Goal: Task Accomplishment & Management: Manage account settings

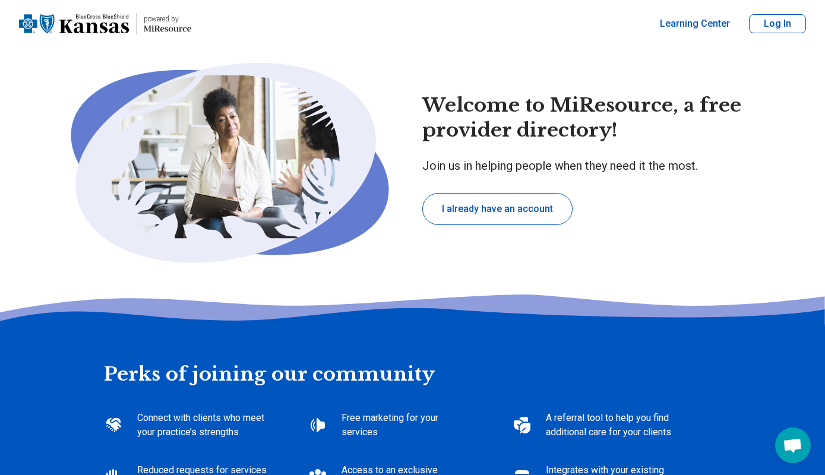
click at [536, 206] on button "I already have an account" at bounding box center [497, 209] width 150 height 32
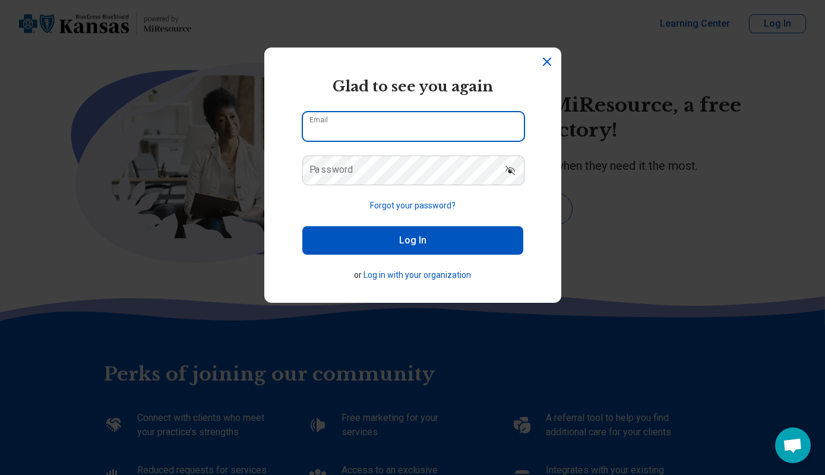
click at [438, 124] on input "Email" at bounding box center [413, 126] width 221 height 29
type input "**********"
type textarea "*"
type input "**********"
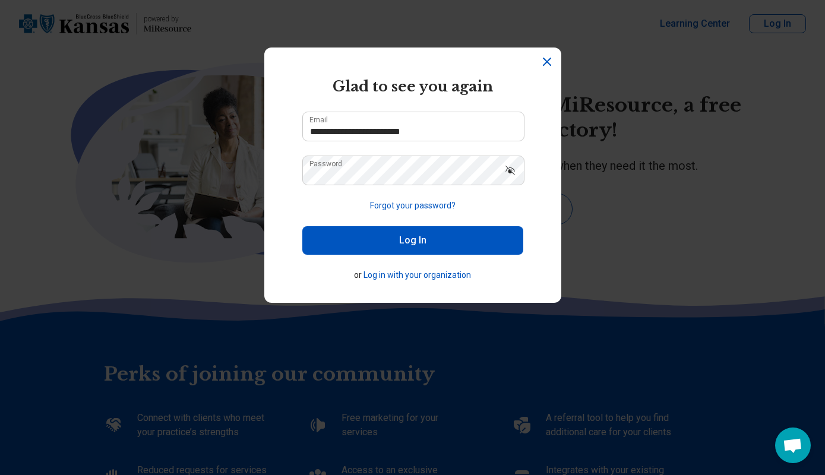
click at [428, 237] on button "Log In" at bounding box center [412, 240] width 221 height 29
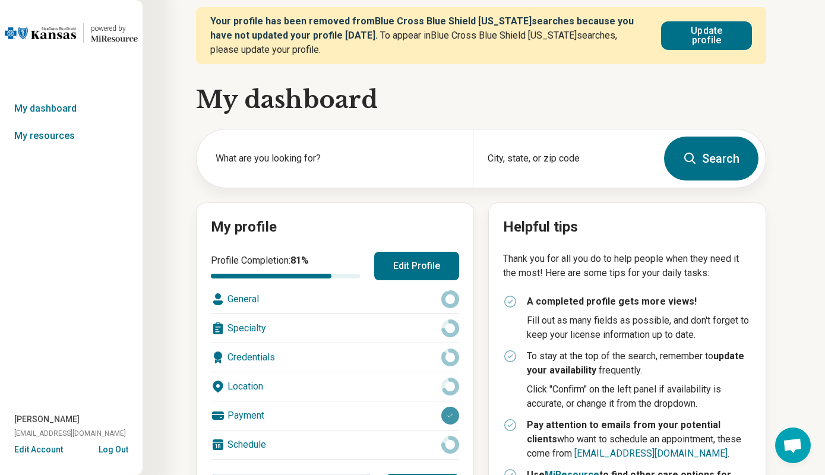
click at [439, 261] on button "Edit Profile" at bounding box center [416, 266] width 85 height 29
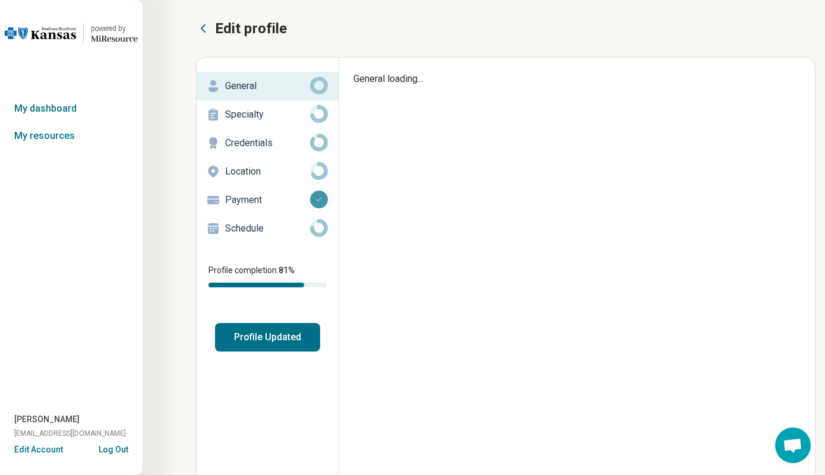
type textarea "*"
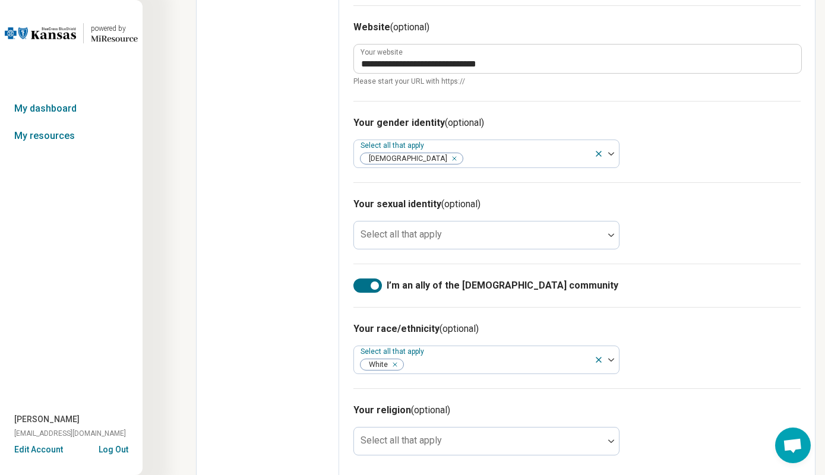
scroll to position [720, 0]
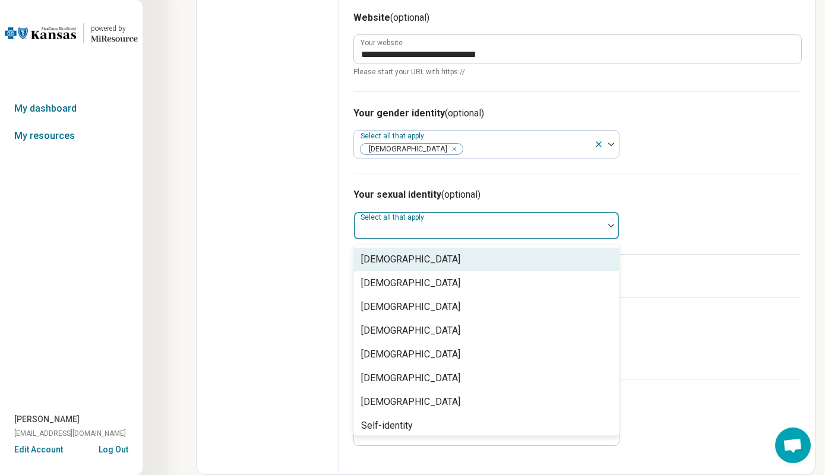
click at [741, 198] on h3 "Your sexual identity (optional)" at bounding box center [576, 195] width 447 height 14
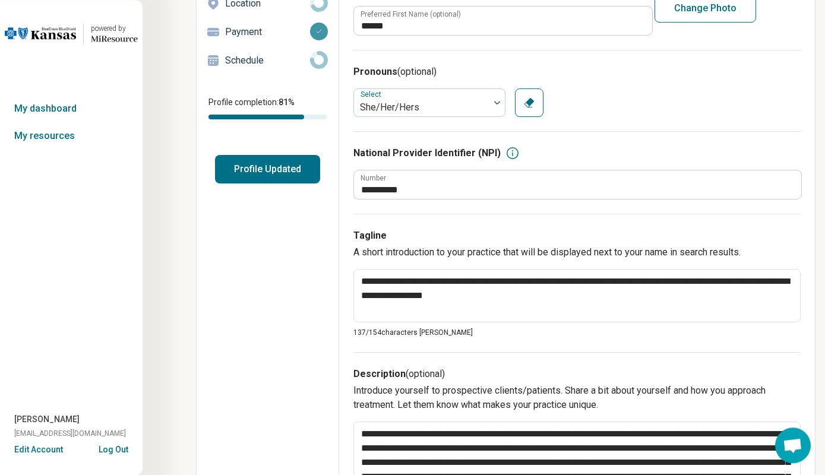
scroll to position [164, 0]
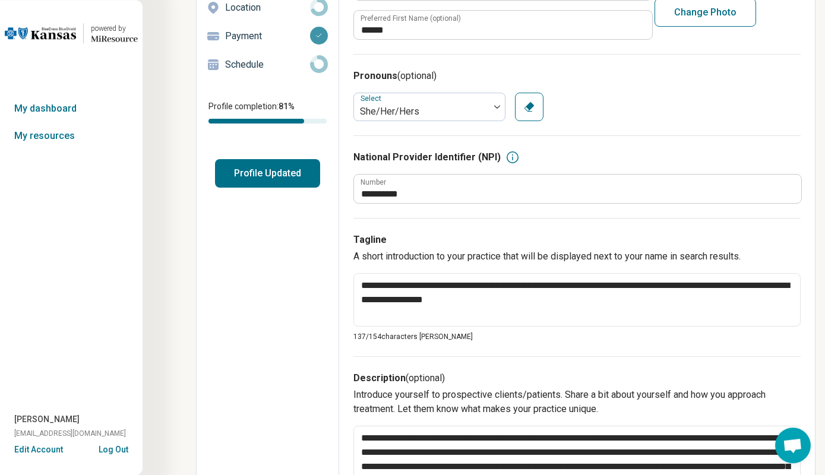
click at [271, 176] on button "Profile Updated" at bounding box center [267, 173] width 105 height 29
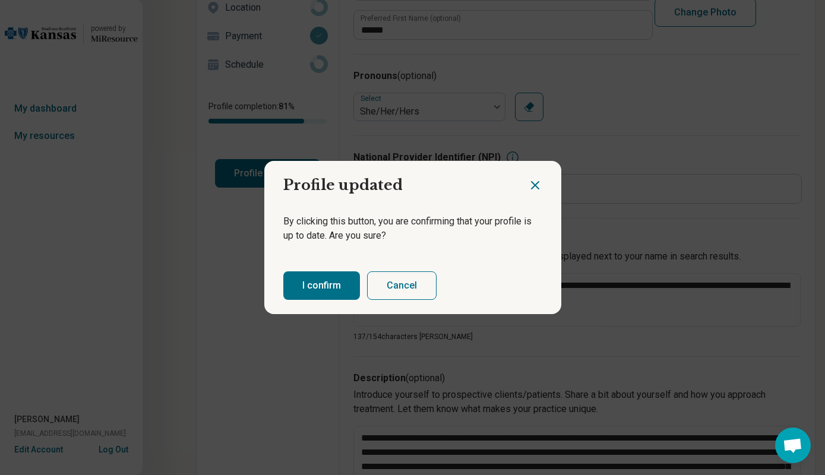
click at [321, 285] on button "I confirm" at bounding box center [321, 285] width 77 height 29
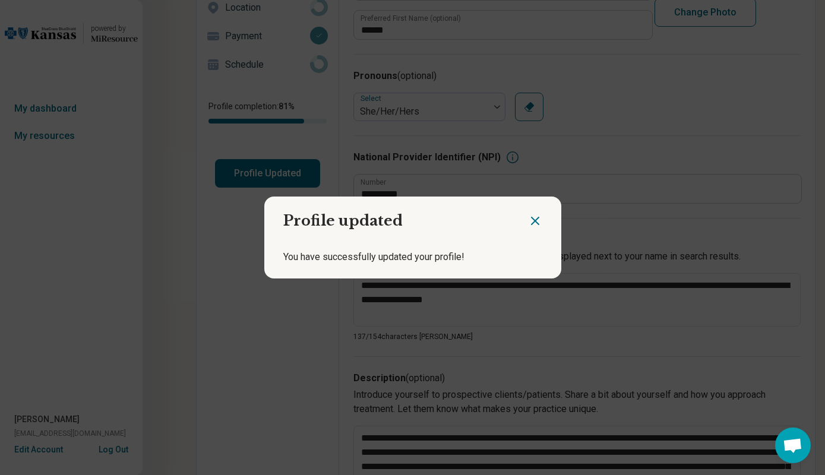
click at [539, 216] on icon "Close dialog" at bounding box center [535, 221] width 14 height 14
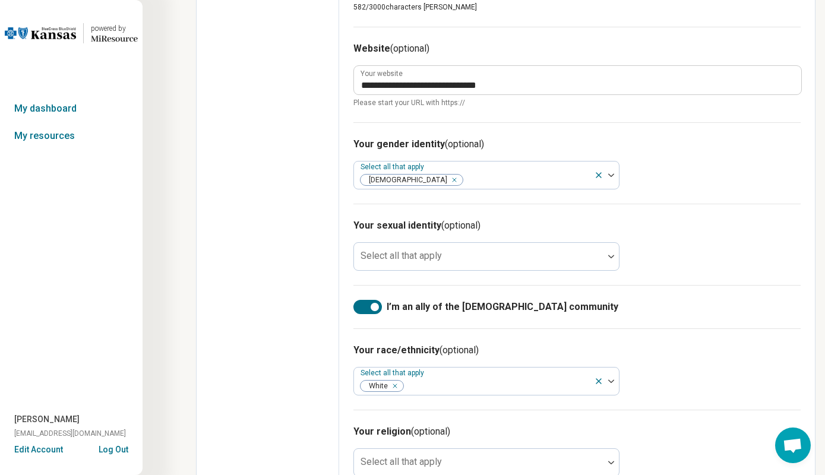
scroll to position [720, 0]
